Goal: Information Seeking & Learning: Learn about a topic

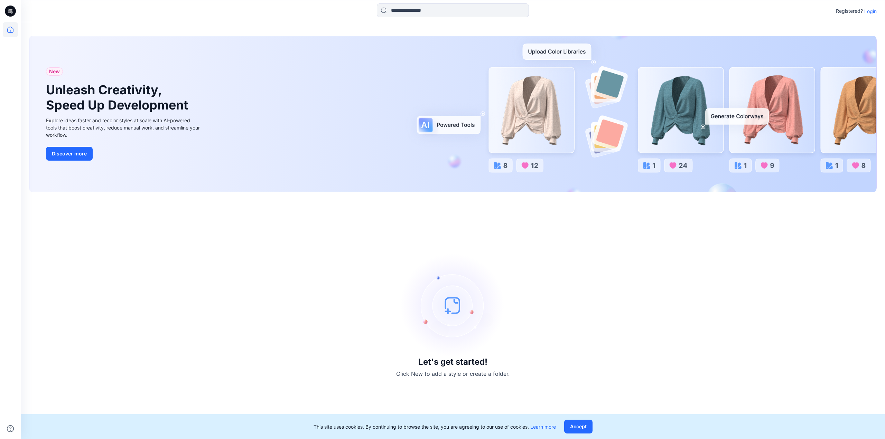
click at [870, 13] on p "Login" at bounding box center [870, 11] width 12 height 7
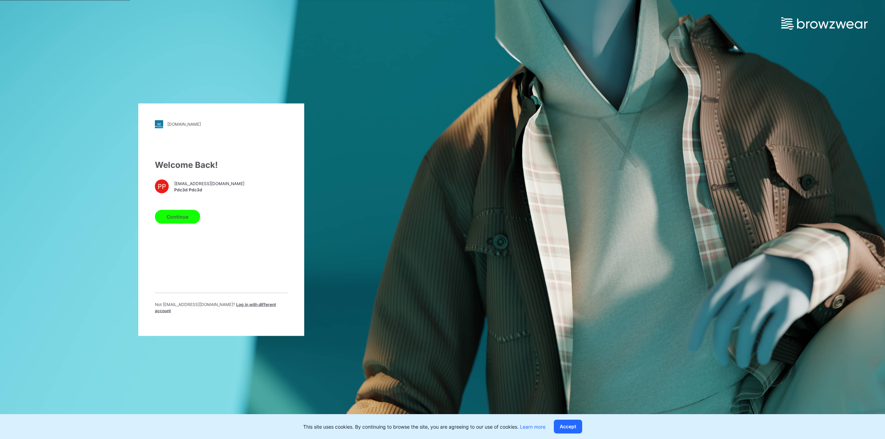
click at [188, 217] on button "Continue" at bounding box center [177, 217] width 45 height 14
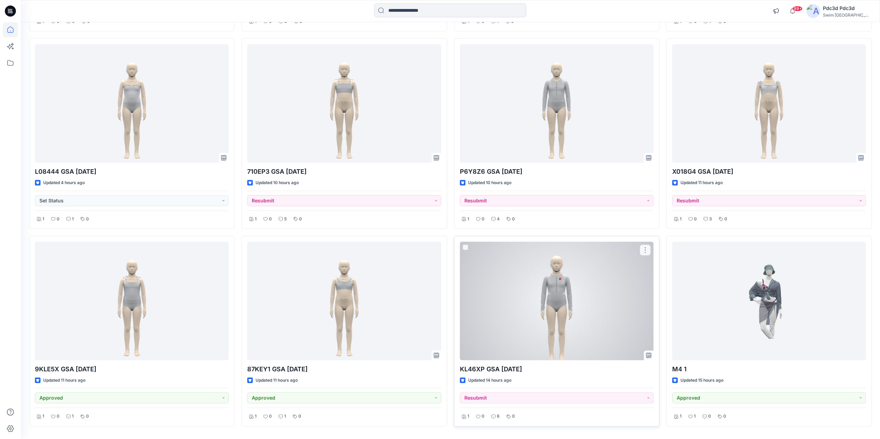
scroll to position [277, 0]
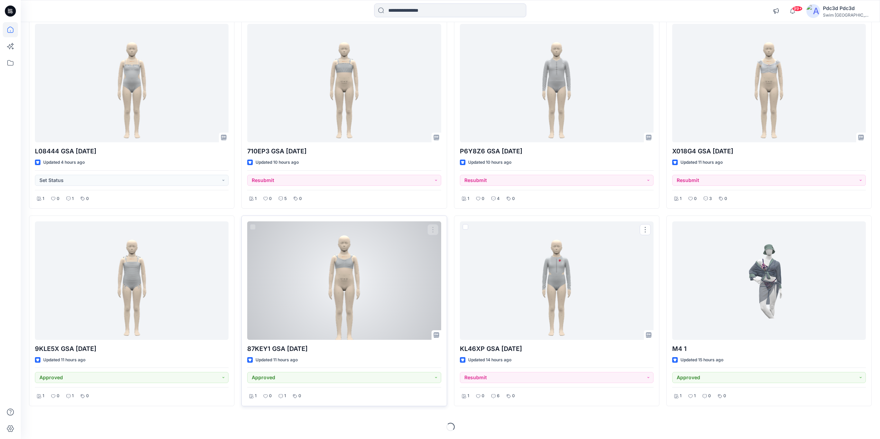
click at [358, 316] on div at bounding box center [344, 281] width 194 height 119
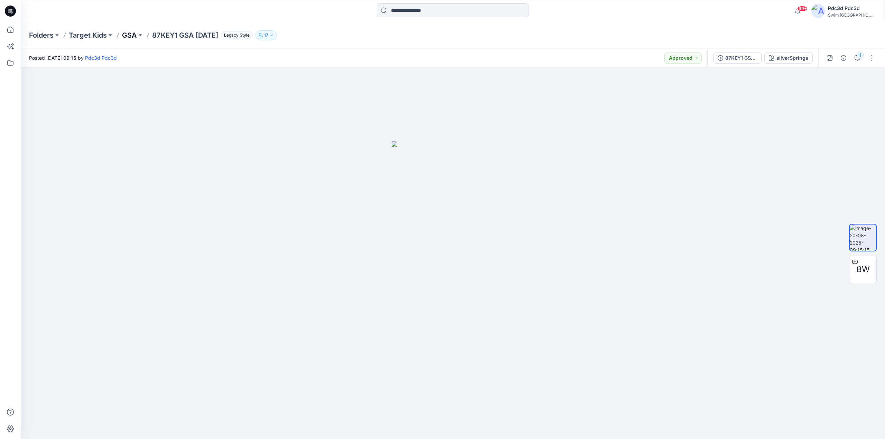
click at [131, 36] on p "GSA" at bounding box center [129, 35] width 15 height 10
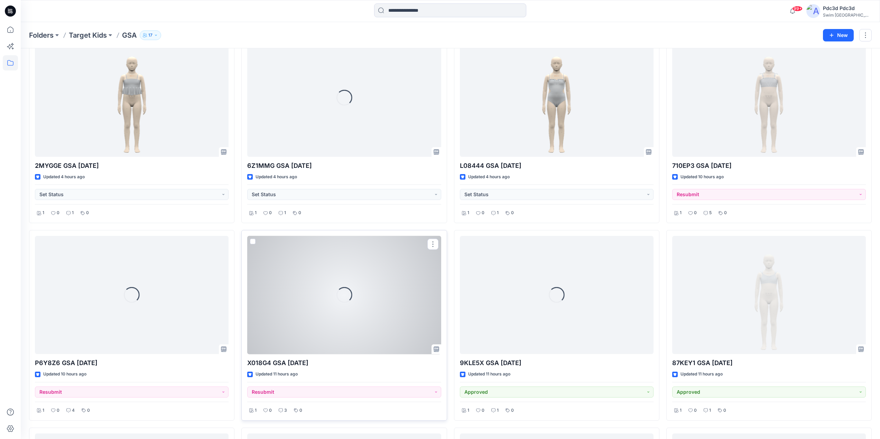
scroll to position [69, 0]
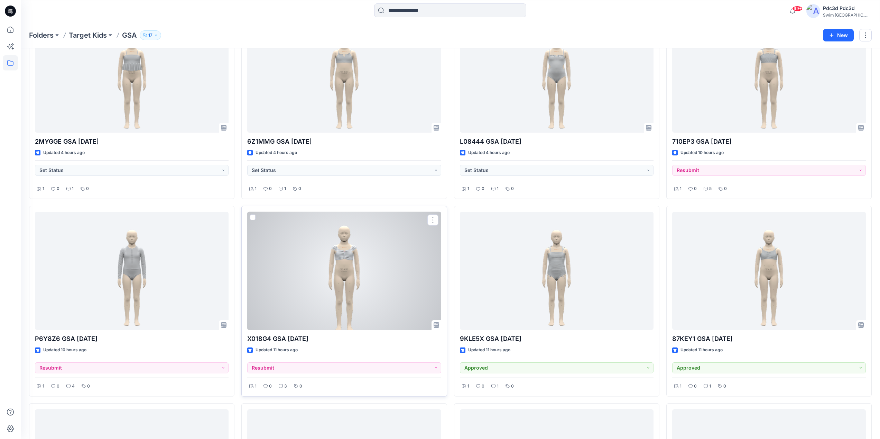
click at [369, 274] on div at bounding box center [344, 271] width 194 height 119
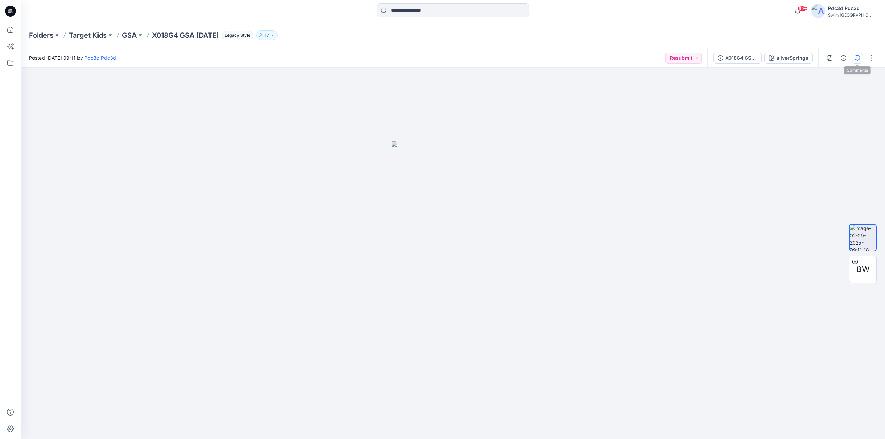
click at [862, 56] on button "button" at bounding box center [857, 58] width 11 height 11
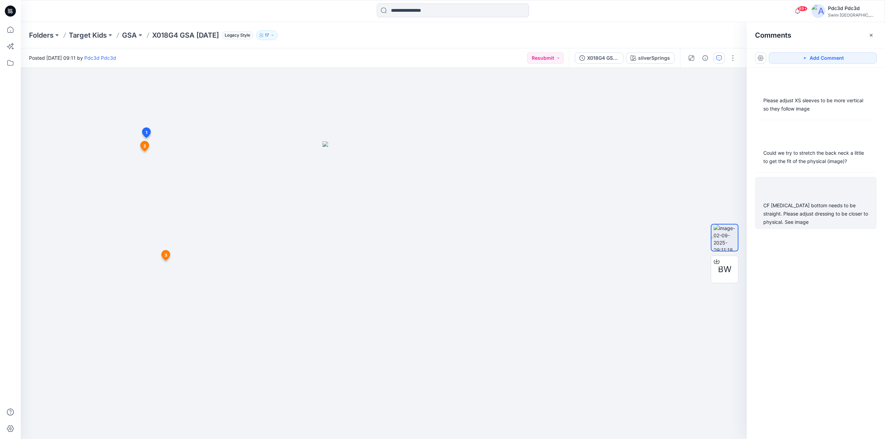
click at [801, 203] on div "CF midriff bottom needs to be straight. Please adjust dressing to be closer to …" at bounding box center [815, 214] width 105 height 25
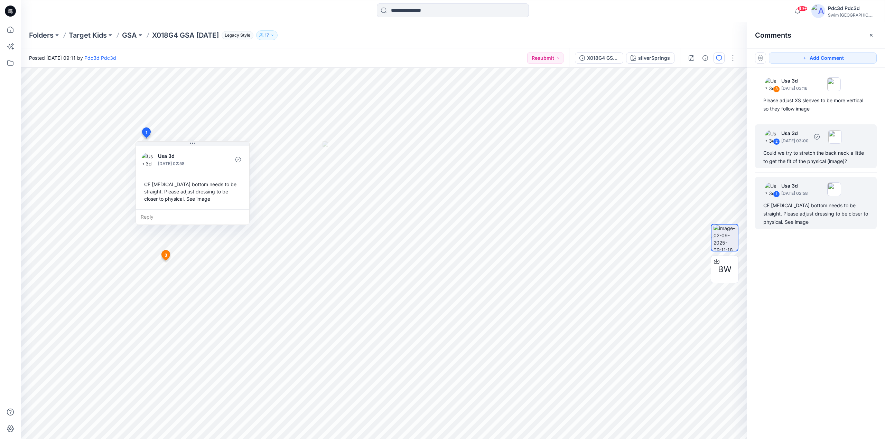
click at [824, 166] on div "2 Usa 3d September 04, 2025 03:00 Could we try to stretch the back neck a littl…" at bounding box center [816, 146] width 122 height 44
click at [789, 217] on div "CF midriff bottom needs to be straight. Please adjust dressing to be closer to …" at bounding box center [815, 214] width 105 height 25
